Goal: Information Seeking & Learning: Find specific fact

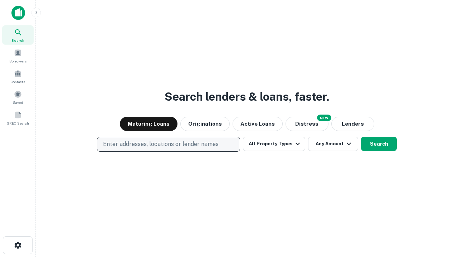
click at [168, 144] on p "Enter addresses, locations or lender names" at bounding box center [160, 144] width 115 height 9
type input "**********"
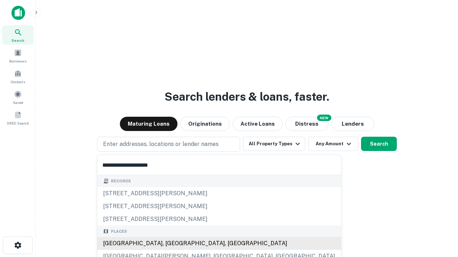
click at [171, 244] on div "Santa Monica, CA, USA" at bounding box center [218, 243] width 243 height 13
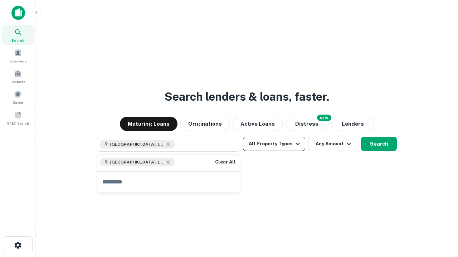
click at [274, 144] on button "All Property Types" at bounding box center [274, 144] width 62 height 14
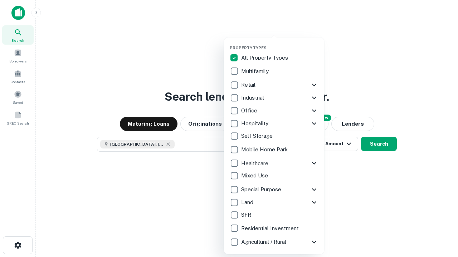
click at [280, 43] on button "button" at bounding box center [280, 43] width 100 height 0
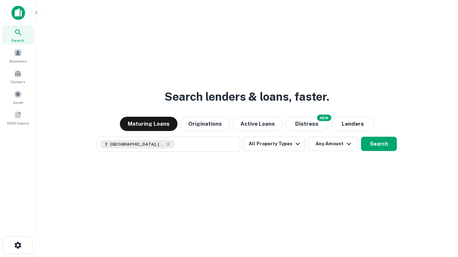
scroll to position [11, 0]
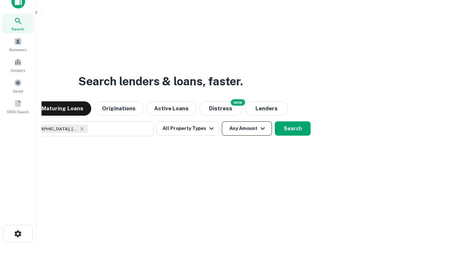
click at [222, 122] on button "Any Amount" at bounding box center [247, 129] width 50 height 14
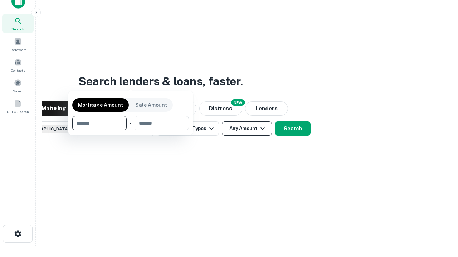
scroll to position [51, 202]
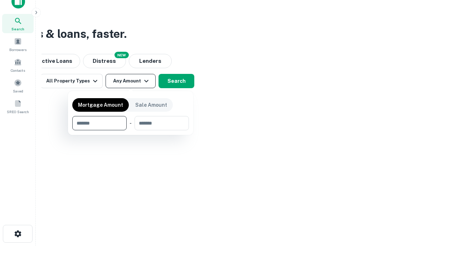
type input "*******"
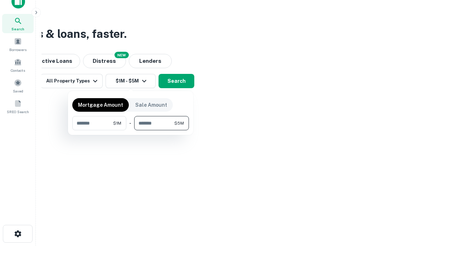
type input "*******"
click at [130, 130] on button "button" at bounding box center [130, 130] width 117 height 0
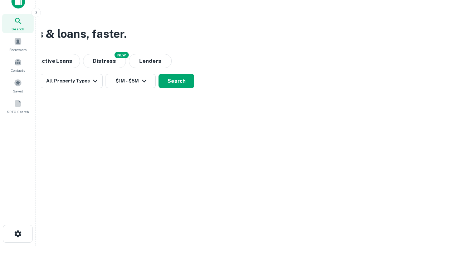
scroll to position [11, 0]
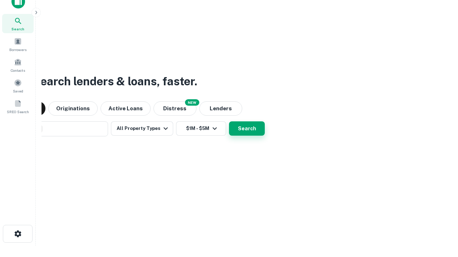
click at [229, 122] on button "Search" at bounding box center [247, 129] width 36 height 14
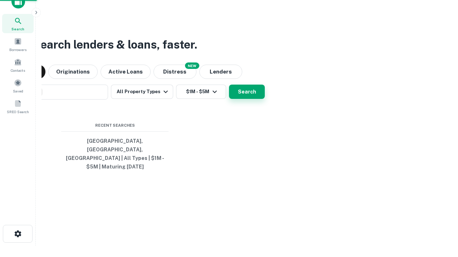
scroll to position [23, 202]
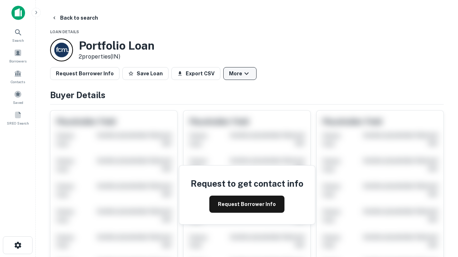
click at [240, 74] on button "More" at bounding box center [239, 73] width 33 height 13
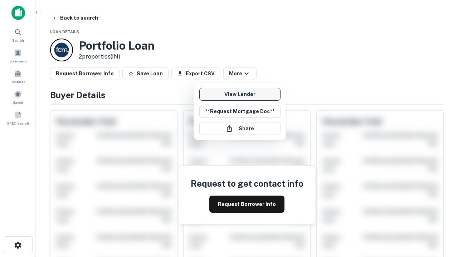
click at [240, 94] on link "View Lender" at bounding box center [239, 94] width 81 height 13
